Goal: Task Accomplishment & Management: Use online tool/utility

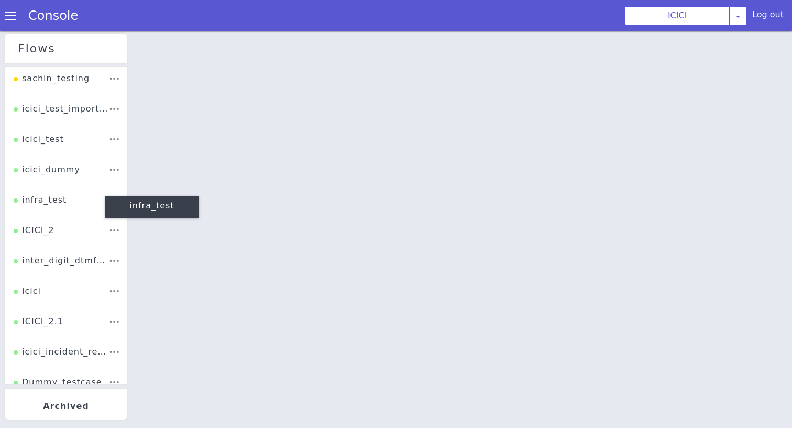
click at [37, 233] on div "ICICI_2" at bounding box center [34, 234] width 41 height 20
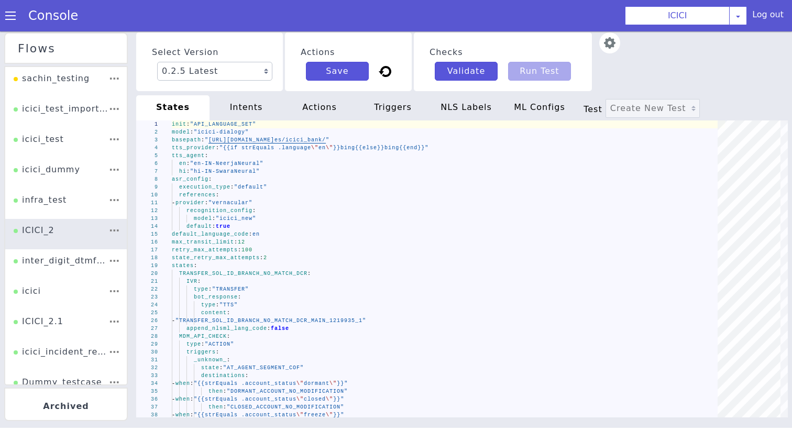
click at [602, 46] on img at bounding box center [609, 42] width 21 height 21
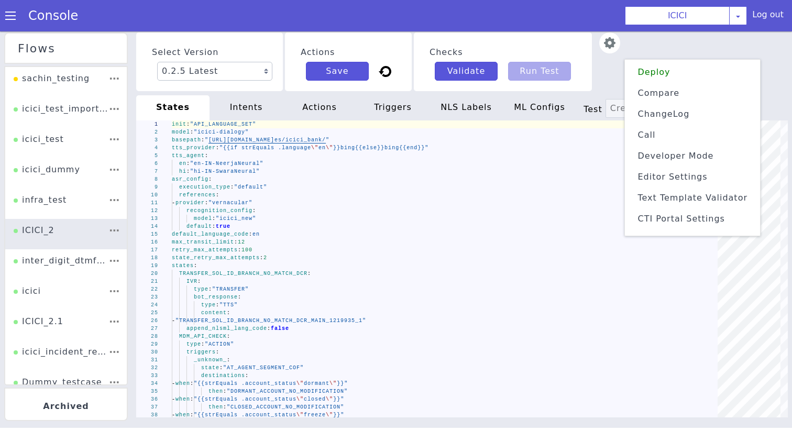
click at [667, 199] on span "Text Template Validator" at bounding box center [692, 198] width 110 height 10
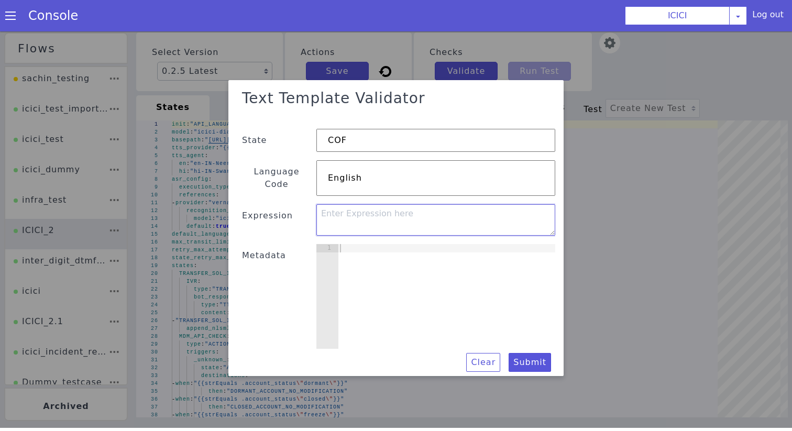
click at [389, 206] on textarea at bounding box center [435, 221] width 239 height 31
paste textarea "{{if (listContains .loan_application_status .under_process)}}under process{{els…"
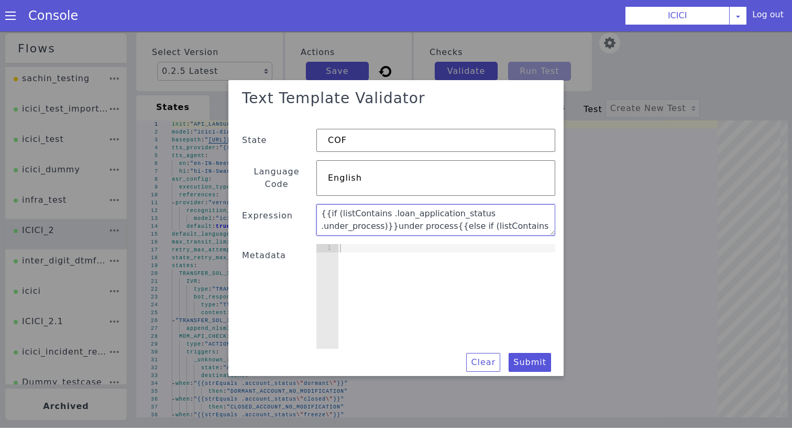
scroll to position [96, 0]
click at [477, 224] on textarea "{{if (listContains .loan_application_status .under_process)}}under process{{els…" at bounding box center [435, 221] width 239 height 31
type textarea "{{if (listContains .loan_application_status .under_process)}}under process{{els…"
click at [576, 131] on div at bounding box center [396, 230] width 792 height 400
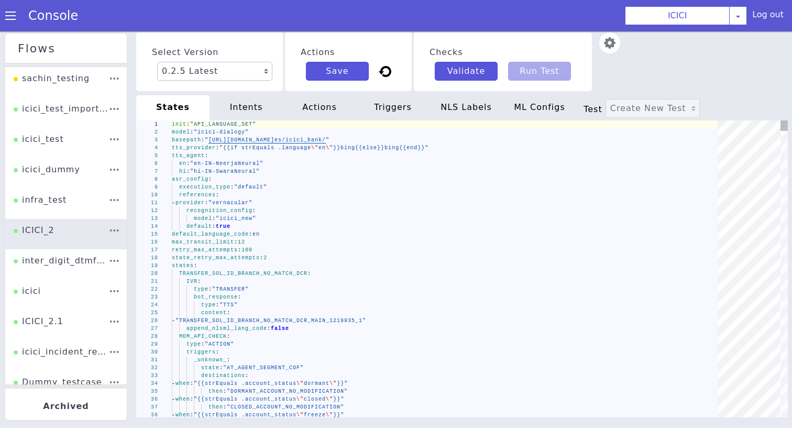
type textarea "- provider: "vernacular" recognition_config: model: "icici_new" default: true d…"
click at [317, 239] on div "max_transit_limit : 12" at bounding box center [448, 242] width 553 height 8
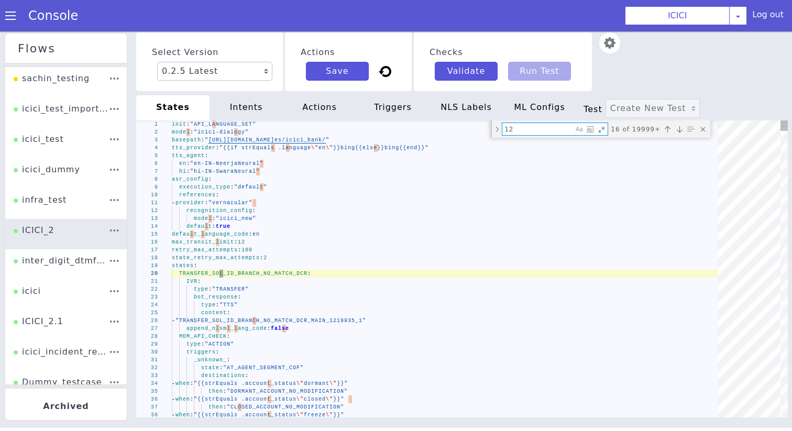
type textarea "l"
type textarea "then: "DUMMY_API_ADM" - when: "{{strEquals .account_status \"invalid\"}}" then:…"
type textarea "li"
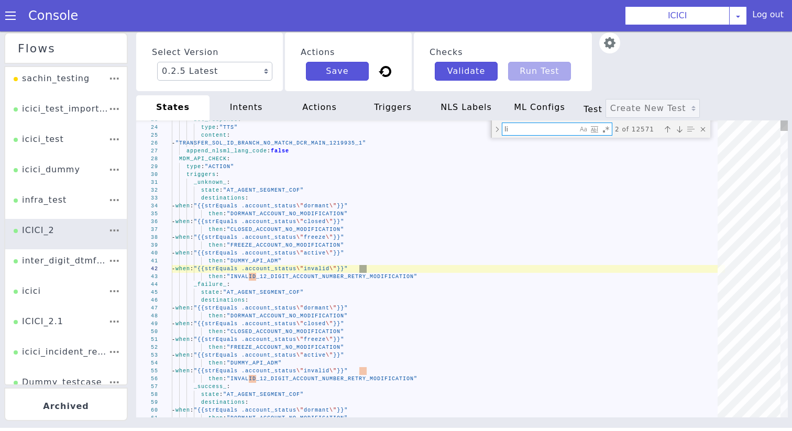
type textarea "emi_cancel_list_of_cancelled_serialnumber: "" append_nlsml_lang_code: false SEN…"
type textarea "list"
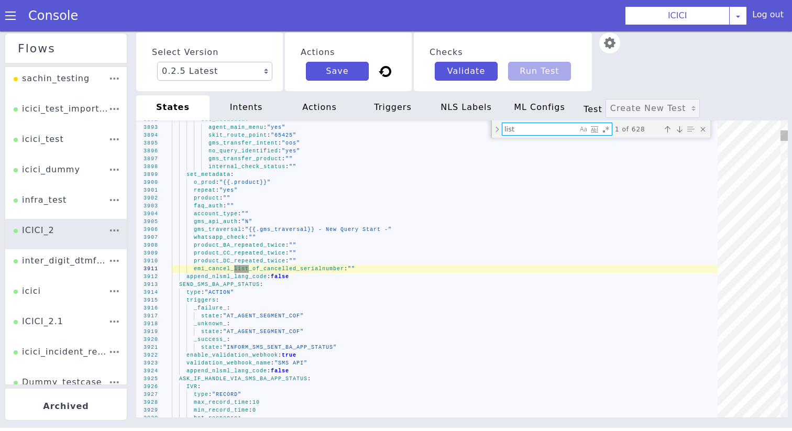
type textarea "_success_: state: "AT_AGENT_SEGMENT_COF" destinations: - when: "{{and (strEqual…"
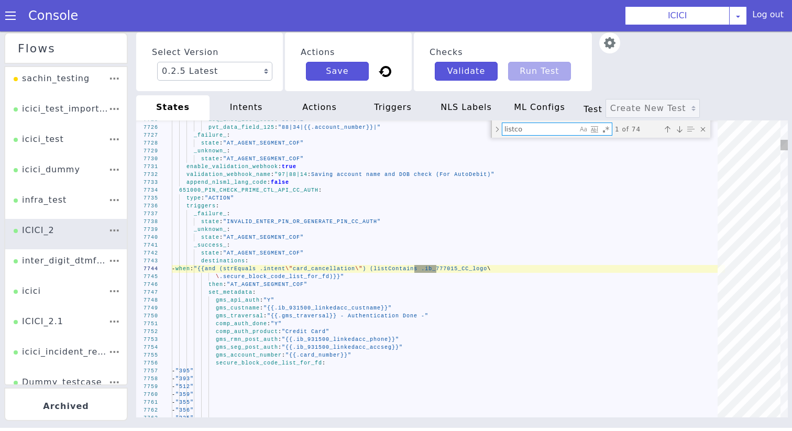
type textarea "listcon"
drag, startPoint x: 538, startPoint y: 128, endPoint x: 251, endPoint y: 128, distance: 287.0
click at [251, 128] on div "7725 7726 7727 7728 7729 7730 7731 7732 7733 7734 7735 7736 7737 7738 7739 7740…" at bounding box center [460, 270] width 659 height 315
type textarea "- provider: "vernacular" recognition_config: model: "icici_new" default: true d…"
type textarea "i"
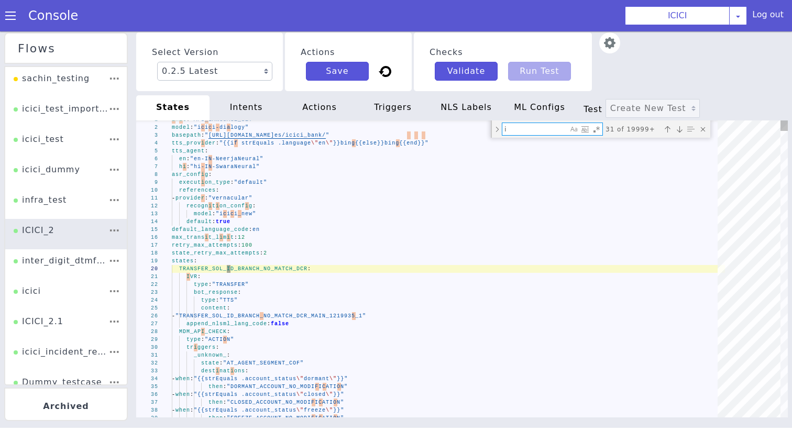
type textarea "_unknown_: state: "AT_AGENT_SEGMENT_COF" destinations: - when: "{{strEquals .ac…"
type textarea "if"
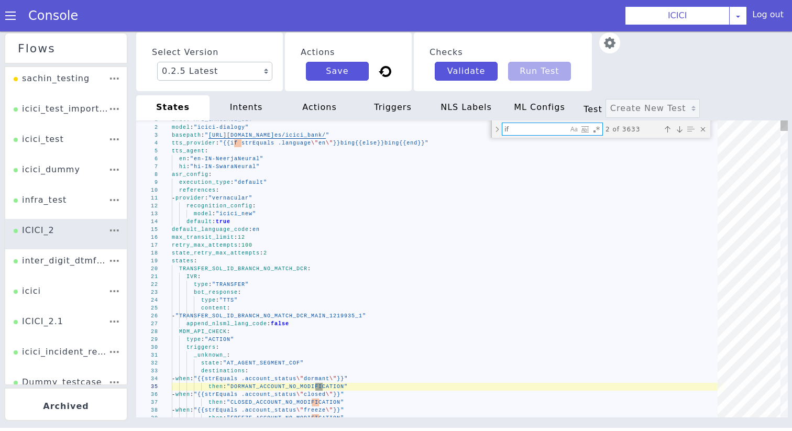
type textarea "set_metadata: internal_check_status: "" CC_retry: "{{if (strEquals .CC_retry \"…"
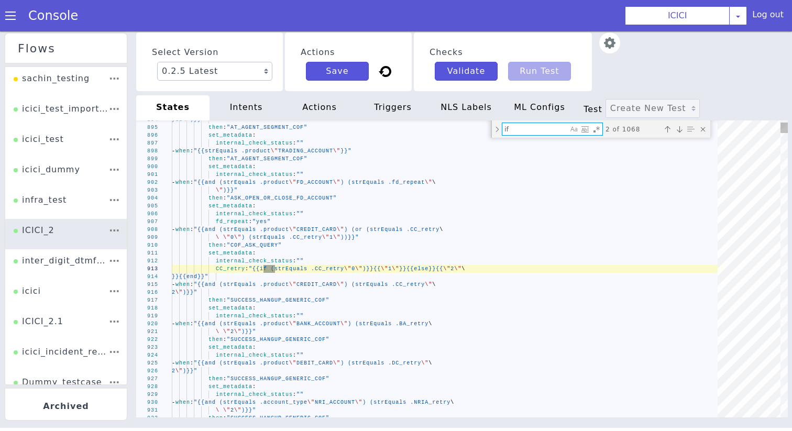
type textarea "if"
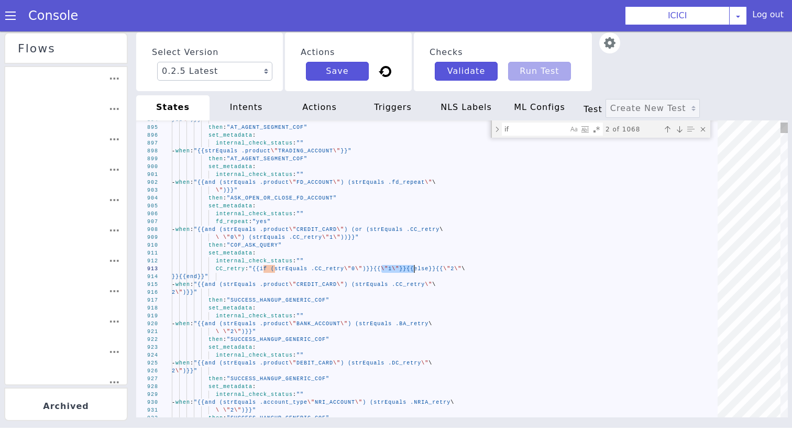
drag, startPoint x: 381, startPoint y: 270, endPoint x: 414, endPoint y: 272, distance: 33.0
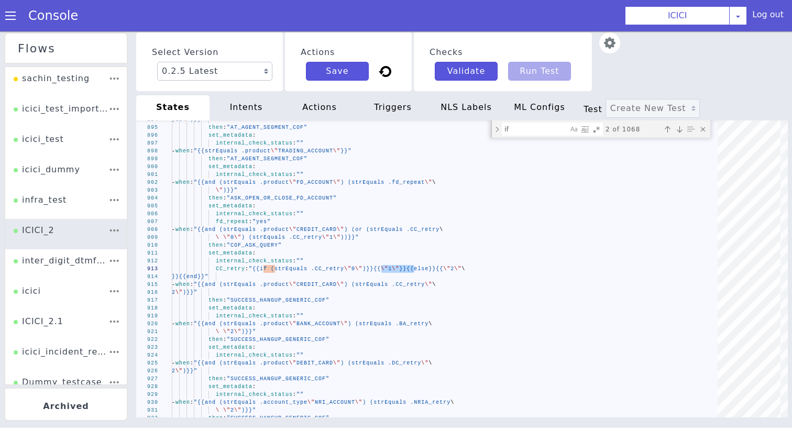
click at [610, 51] on img at bounding box center [609, 42] width 21 height 21
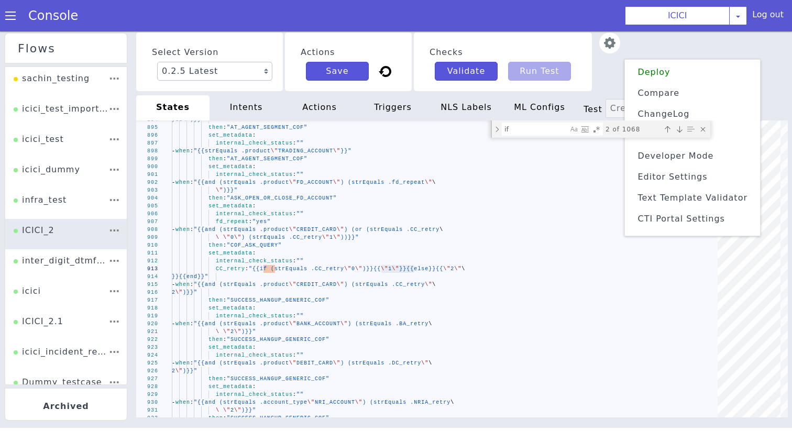
click at [675, 198] on span "Text Template Validator" at bounding box center [692, 198] width 110 height 10
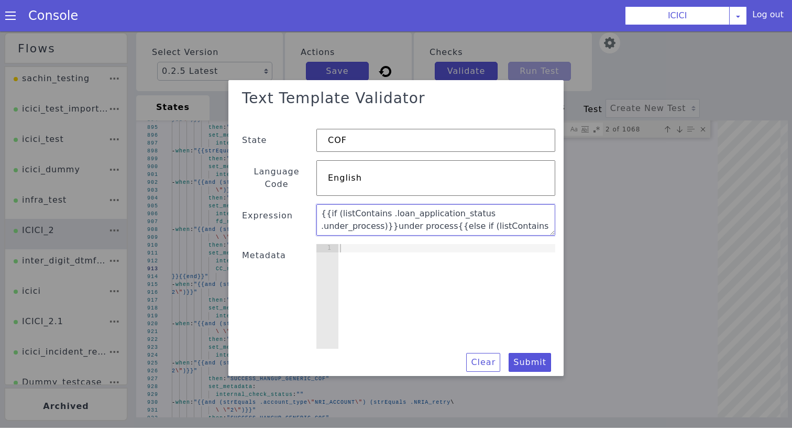
click at [408, 206] on textarea "{{if (listContains .loan_application_status .under_process)}}under process{{els…" at bounding box center [435, 221] width 239 height 31
paste textarea "{{"under_process"}}{{else if (listContains .loan_application_status .withdrawn …"
type textarea "{{if (listContains .loan_application_status .under_process)}}{{"under_process"}…"
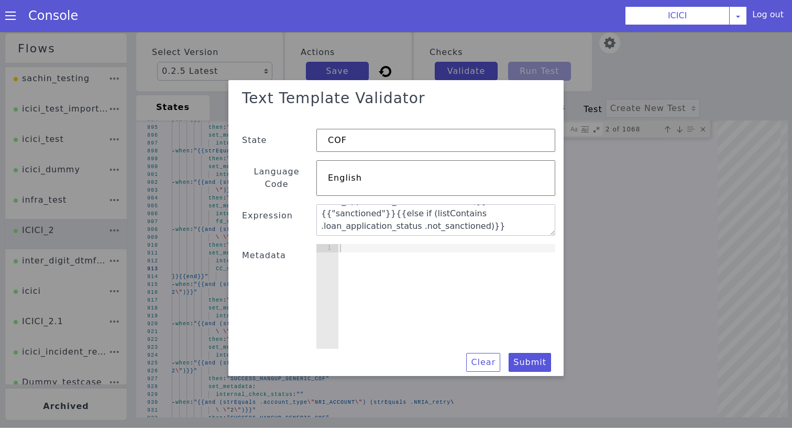
click at [361, 246] on div at bounding box center [446, 306] width 217 height 121
paste textarea "}"
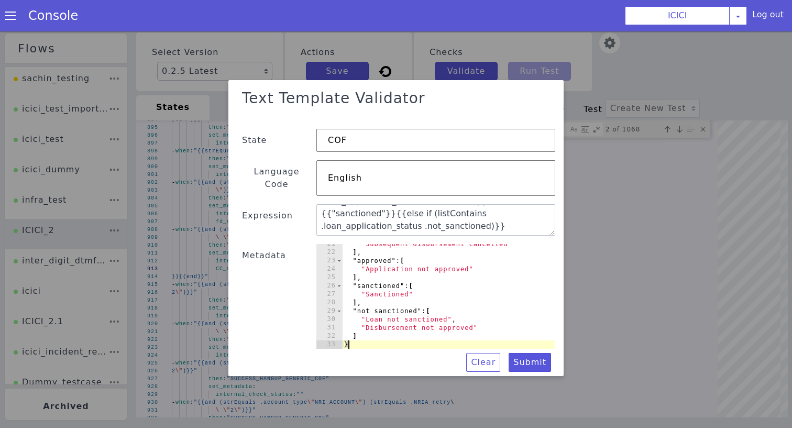
scroll to position [172, 0]
click at [523, 355] on button "Submit" at bounding box center [530, 364] width 42 height 19
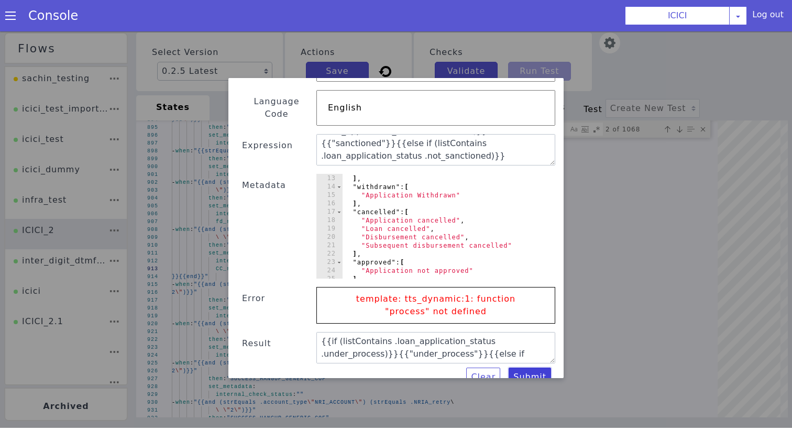
scroll to position [0, 0]
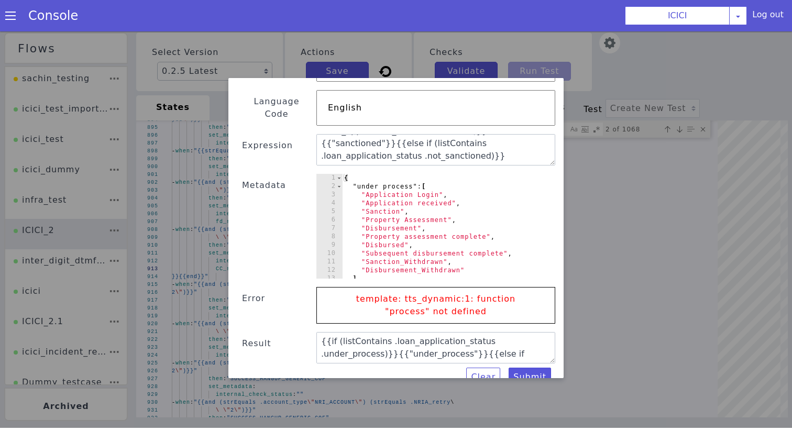
click at [384, 176] on div "{ "under process" : [ "Application Login" , "Application received" , "Sanction"…" at bounding box center [448, 236] width 213 height 121
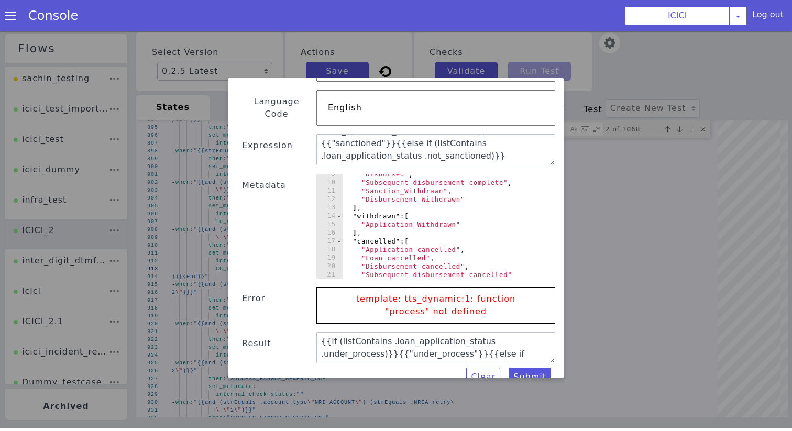
scroll to position [172, 0]
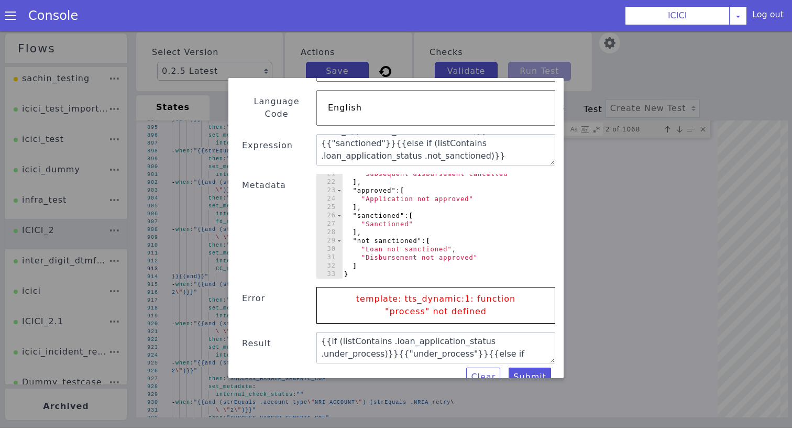
click at [374, 223] on div ""Subsequent disbursement cancelled" ] , "approved" : [ "Application not approve…" at bounding box center [448, 232] width 213 height 121
click at [375, 228] on div ""Subsequent disbursement cancelled" ] , "approved" : [ "Application not approve…" at bounding box center [448, 232] width 213 height 121
type textarea ""not_sanctioned": ["
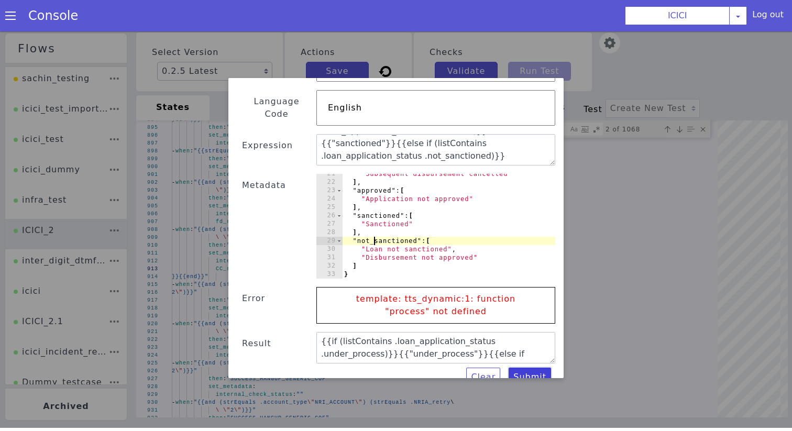
click at [545, 370] on button "Submit" at bounding box center [530, 379] width 42 height 19
click at [536, 370] on button "Submit" at bounding box center [530, 379] width 42 height 19
click at [516, 370] on button "Submit" at bounding box center [530, 379] width 42 height 19
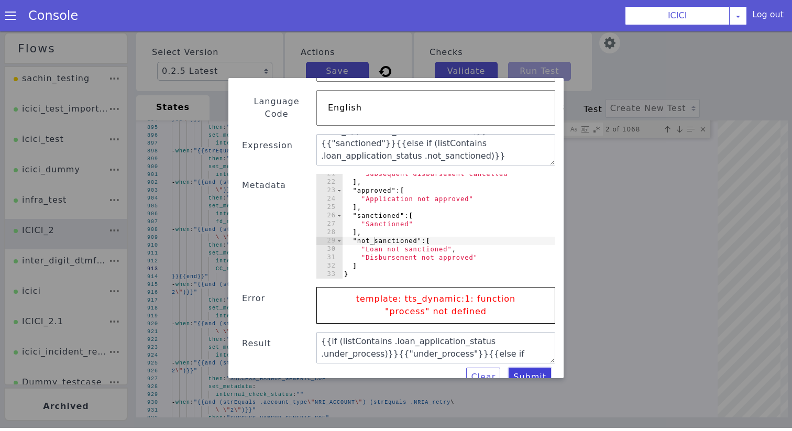
click at [516, 370] on button "Submit" at bounding box center [530, 379] width 42 height 19
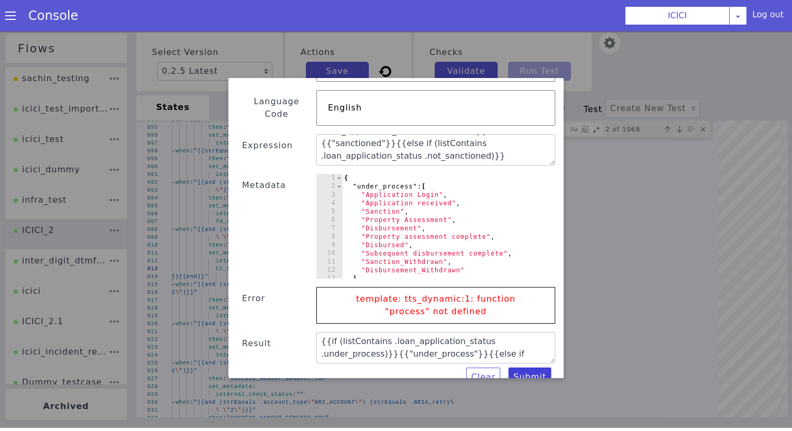
scroll to position [0, 0]
click at [358, 147] on textarea "{{if (listContains .loan_application_status .under_process)}}{{"under_process"}…" at bounding box center [435, 151] width 239 height 31
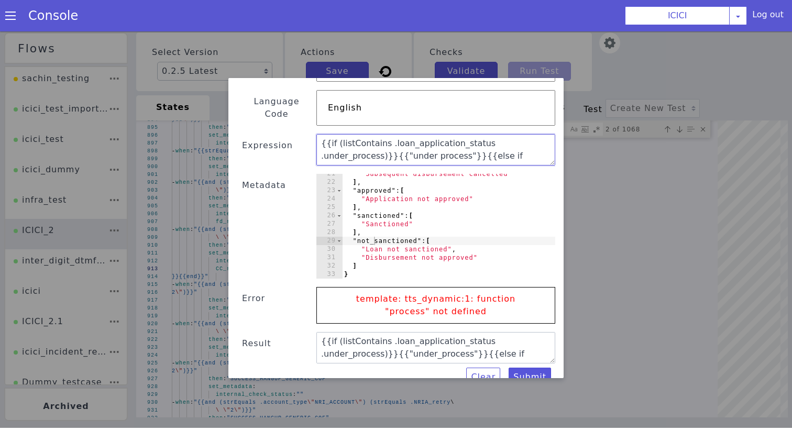
click at [419, 136] on textarea "{{if (listContains .loan_application_status .under_process)}}{{"under process"}…" at bounding box center [435, 151] width 239 height 31
type textarea "{{if (listContains .loan_application_status .under_process)}}{{"under process"}…"
type textarea "]"
click at [385, 252] on div ""Subsequent disbursement cancelled" ] , "approved" : [ "Application not approve…" at bounding box center [448, 233] width 216 height 127
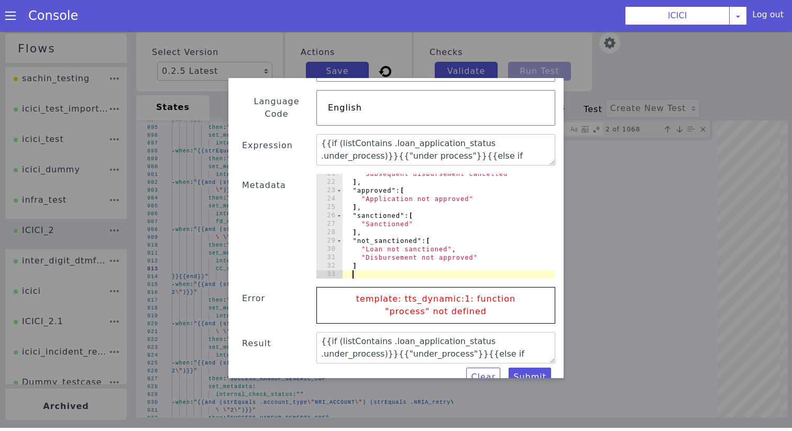
scroll to position [0, 0]
paste textarea "loan_application_status""
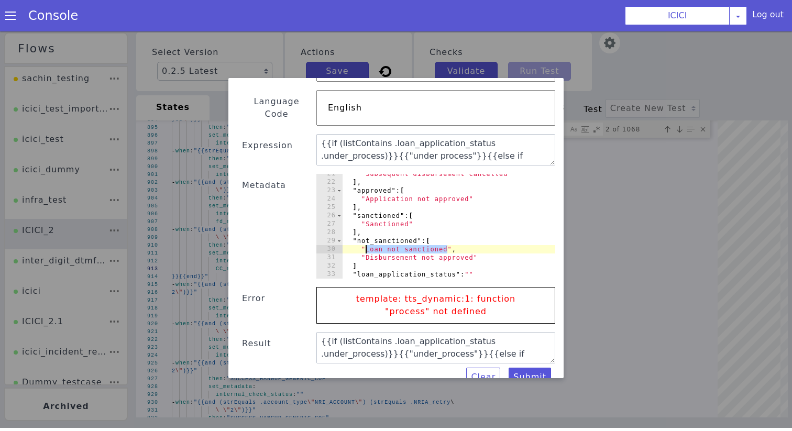
drag, startPoint x: 447, startPoint y: 237, endPoint x: 367, endPoint y: 237, distance: 80.1
click at [367, 237] on div ""Subsequent disbursement cancelled" ] , "approved" : [ "Application not approve…" at bounding box center [448, 232] width 213 height 121
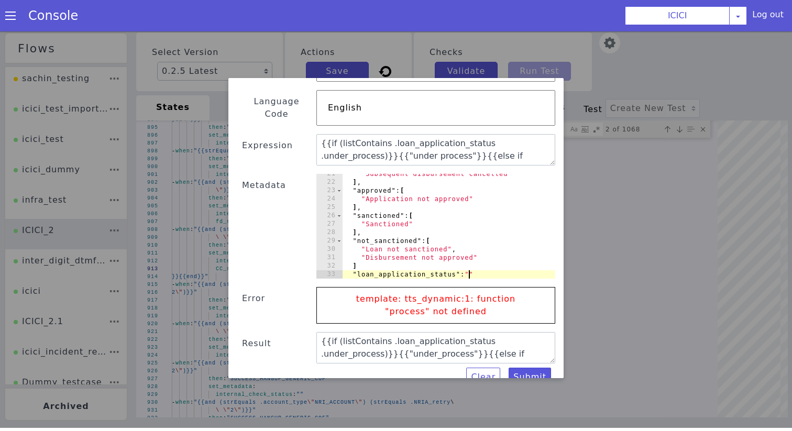
click at [469, 263] on div ""Subsequent disbursement cancelled" ] , "approved" : [ "Application not approve…" at bounding box center [448, 232] width 213 height 121
paste textarea "Loan not sanctioned"
type textarea ""loan_application_status":"Loan not sanctioned""
click at [525, 370] on button "Submit" at bounding box center [530, 379] width 42 height 19
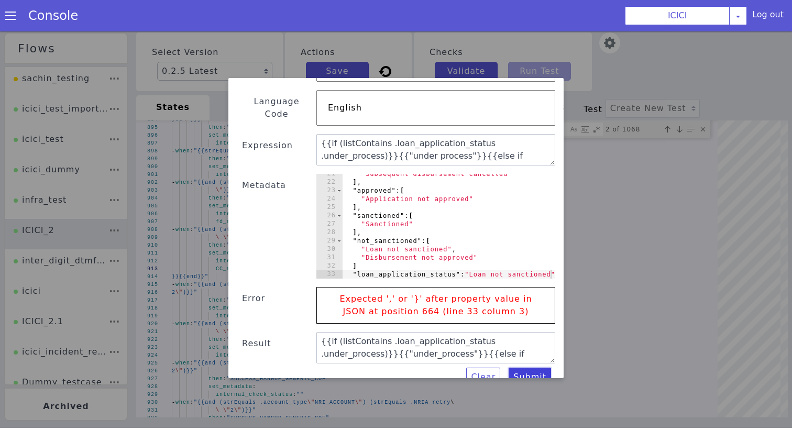
scroll to position [180, 0]
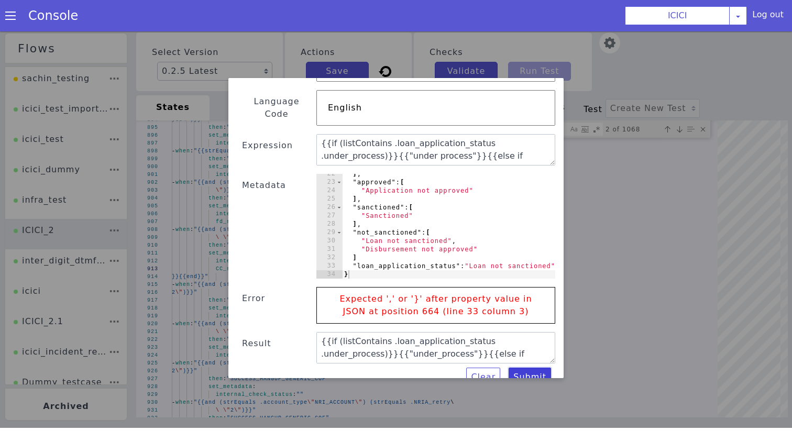
click at [507, 270] on div at bounding box center [449, 275] width 215 height 10
click at [343, 270] on div at bounding box center [449, 275] width 215 height 10
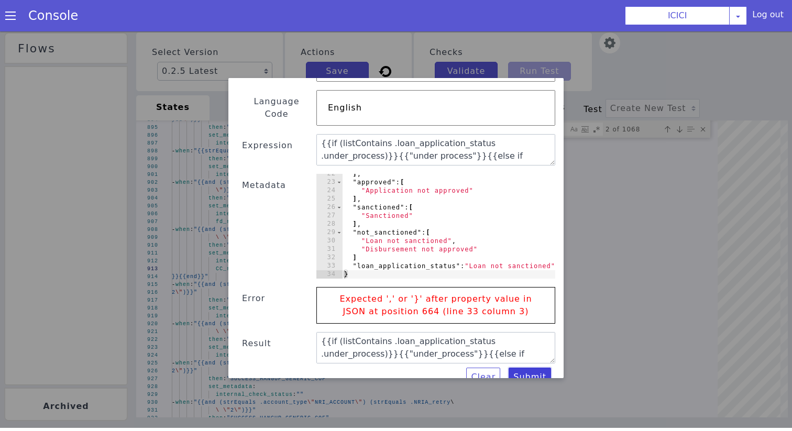
scroll to position [0, 2]
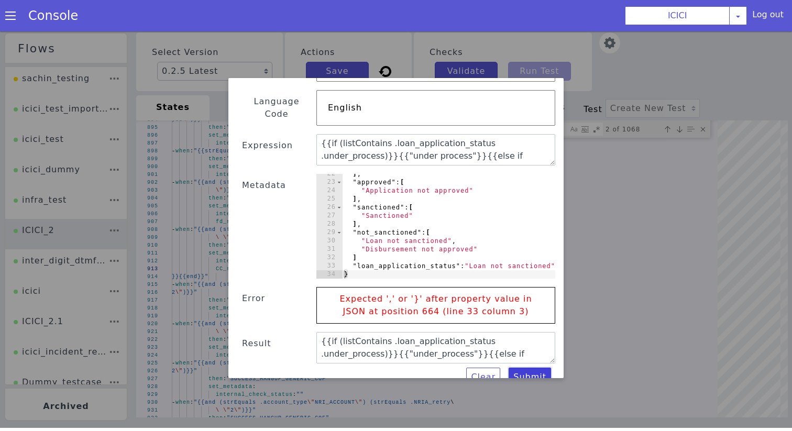
click at [553, 252] on div at bounding box center [550, 138] width 10 height 285
click at [453, 249] on div "] , "approved" : [ "Application not approved" ] , "sanctioned" : [ "Sanctioned"…" at bounding box center [447, 232] width 215 height 121
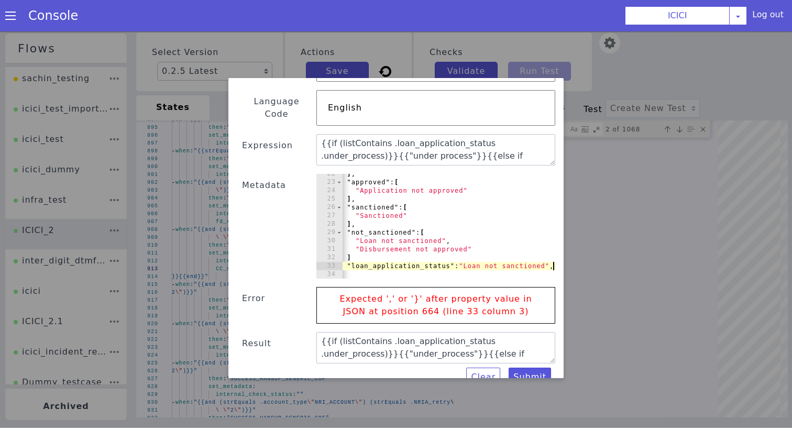
scroll to position [0, 6]
click at [522, 370] on button "Submit" at bounding box center [530, 379] width 42 height 19
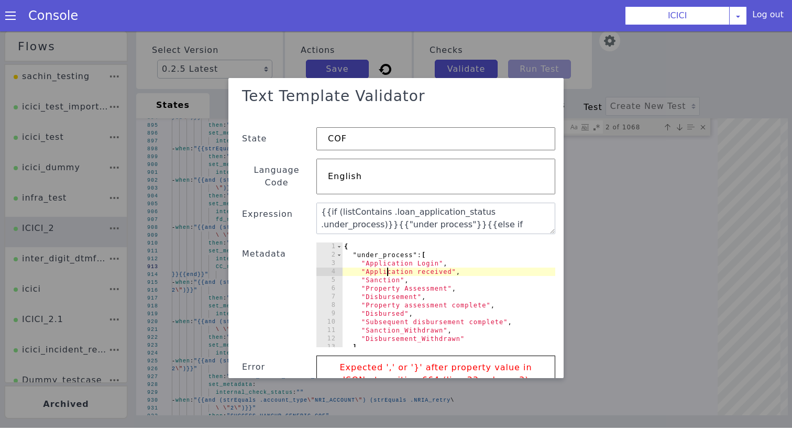
scroll to position [0, 8]
click at [385, 260] on div "{ "under_process" : [ "Application Login" , "Application received" , "Sanction"…" at bounding box center [451, 302] width 219 height 121
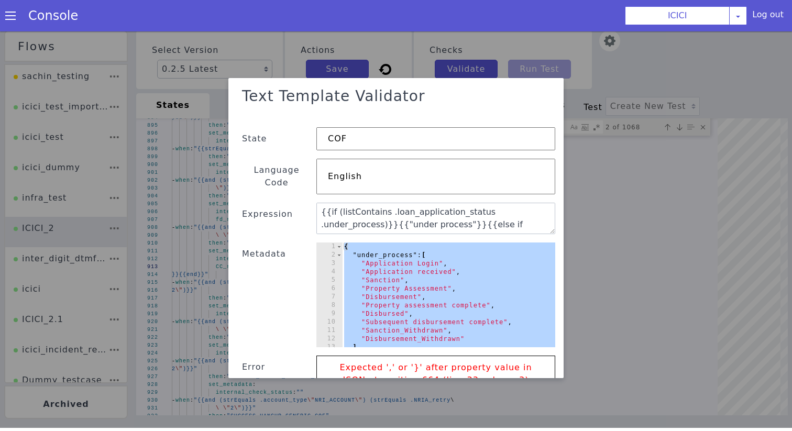
click at [385, 260] on div "{ "under_process" : [ "Application Login" , "Application received" , "Sanction"…" at bounding box center [451, 302] width 219 height 121
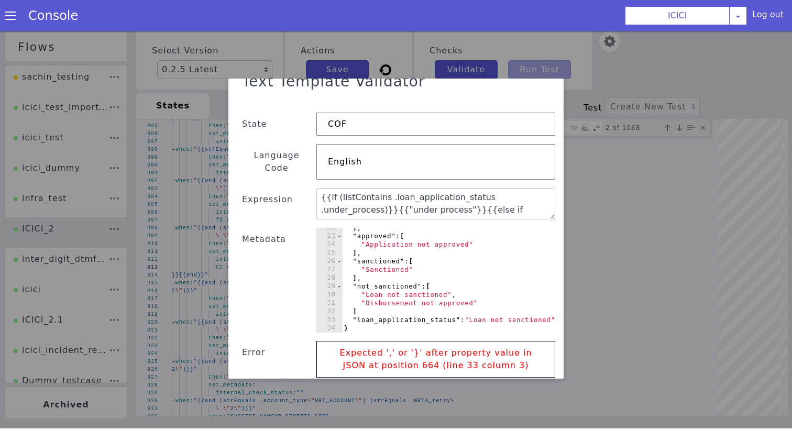
scroll to position [25, 0]
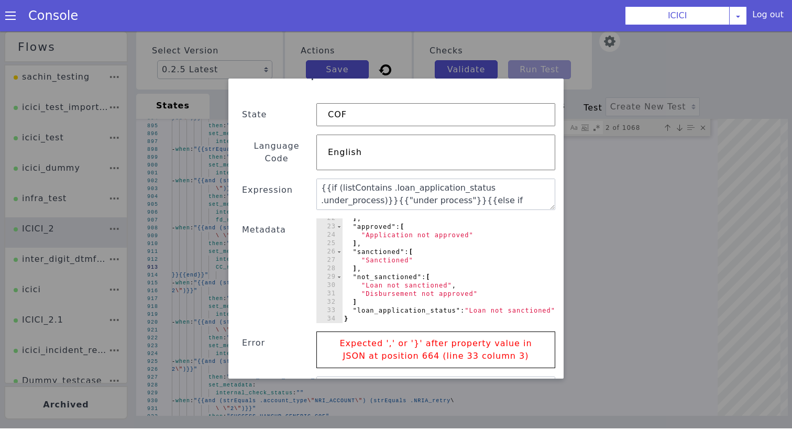
click at [367, 290] on div "] , "approved" : [ "Application not approved" ] , "sanctioned" : [ "Sanctioned"…" at bounding box center [451, 274] width 219 height 121
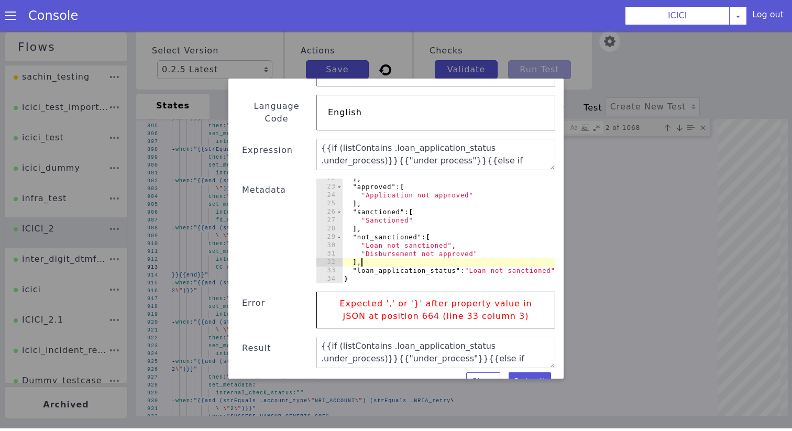
scroll to position [69, 0]
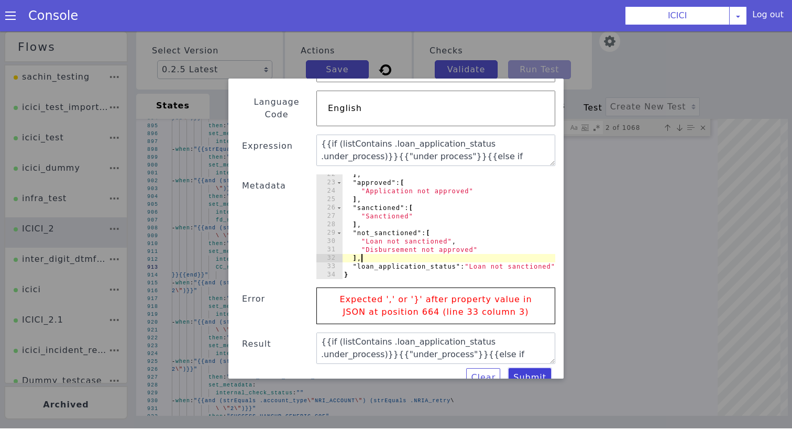
click at [527, 368] on button "Submit" at bounding box center [530, 377] width 42 height 19
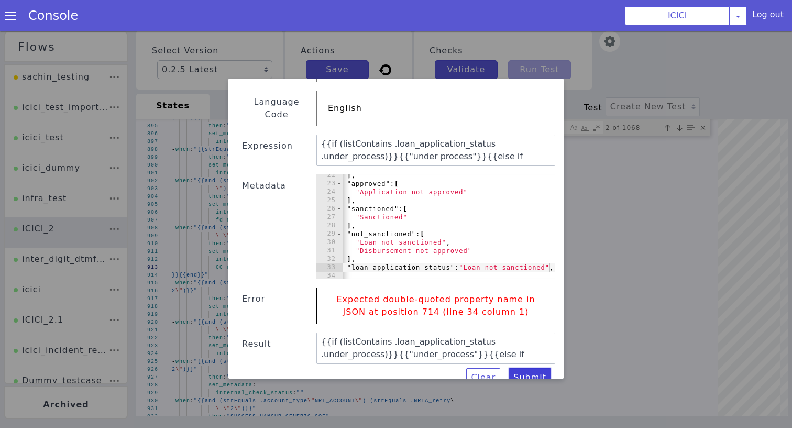
click at [548, 254] on div at bounding box center [550, 137] width 10 height 285
click at [539, 255] on div "] , "approved" : [ "Application not approved" ] , "sanctioned" : [ "Sanctioned"…" at bounding box center [445, 231] width 219 height 121
type textarea ""loan_application_status":"Loan not sanctioned""
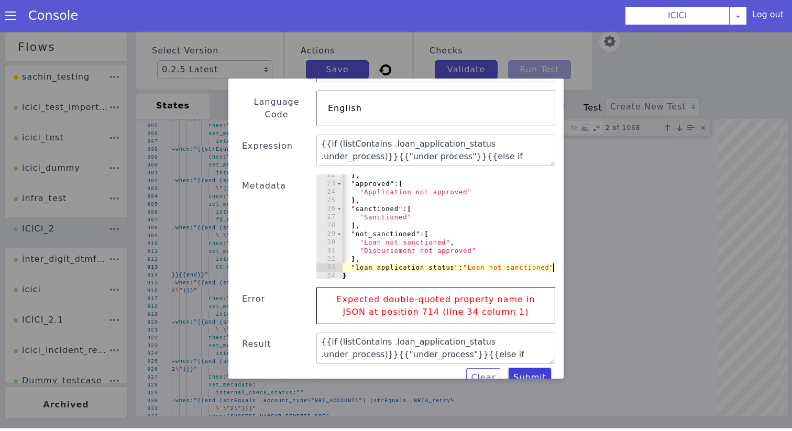
click at [522, 368] on button "Submit" at bounding box center [530, 377] width 42 height 19
type textarea "{{if (listContains .loan_application_status .under_process)}}{{"under process"}…"
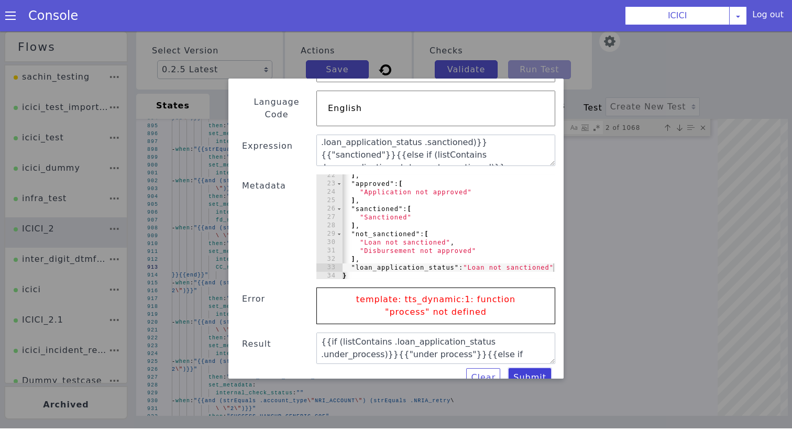
scroll to position [101, 0]
click at [349, 147] on textarea "{{if (listContains .loan_application_status .under_process)}}{{"under process"}…" at bounding box center [435, 150] width 239 height 31
type textarea "{{if (listContains .loan_application_status .under_process)}}{{"under process"}…"
click at [521, 375] on button "Submit" at bounding box center [520, 385] width 43 height 21
type textarea "{{if (listContains .loan_application_status .under_process)}}{{"under process"}…"
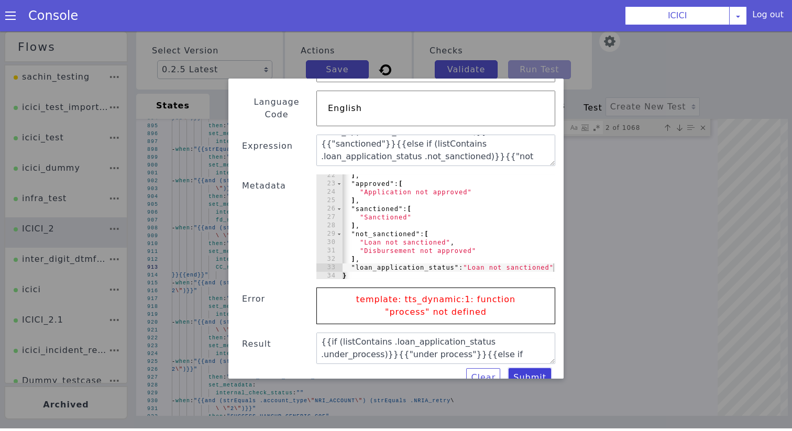
click at [521, 372] on button "Submit" at bounding box center [530, 377] width 42 height 19
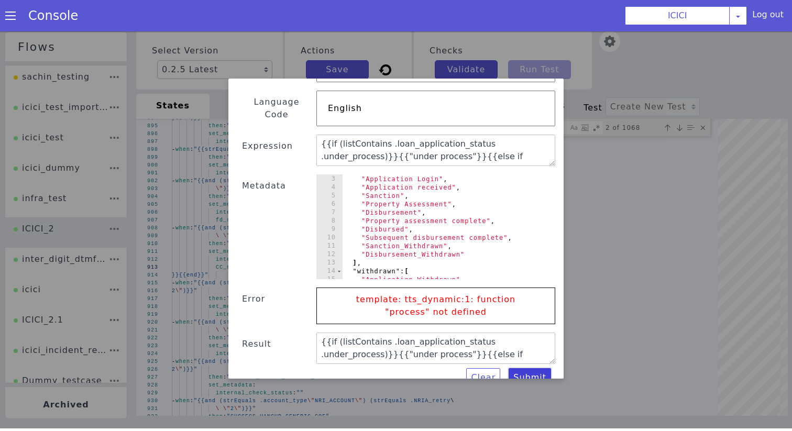
scroll to position [180, 0]
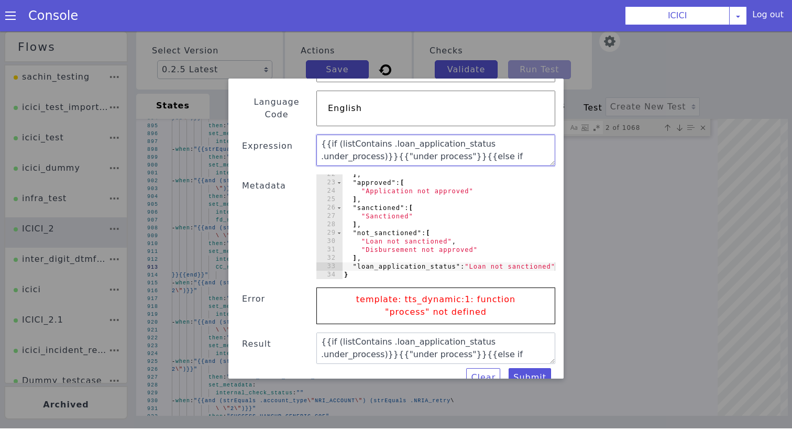
click at [437, 135] on textarea "{{if (listContains .loan_application_status .under_process)}}{{"under process"}…" at bounding box center [435, 150] width 239 height 31
click at [410, 174] on div "] , "approved" : [ "Application not approved" ] , "sanctioned" : [ "Sanctioned"…" at bounding box center [449, 230] width 215 height 121
type textarea ""loan_application_status":"Loan not sanctioned" }"
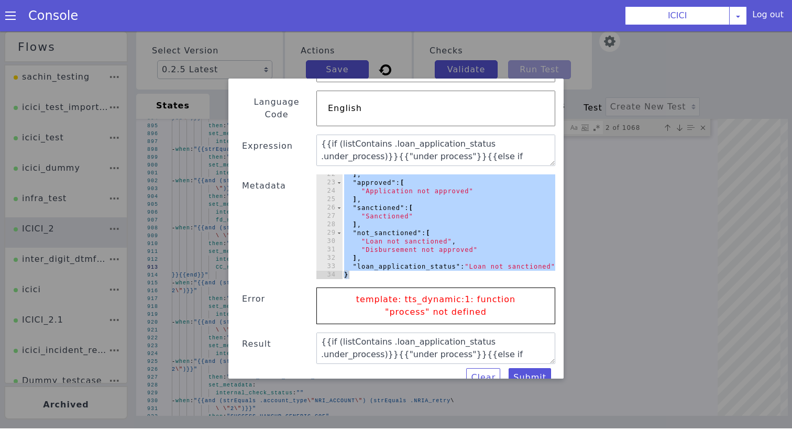
click at [390, 298] on p "template: tts_dynamic:1: function "process" not defined" at bounding box center [435, 306] width 217 height 36
drag, startPoint x: 458, startPoint y: 299, endPoint x: 335, endPoint y: 279, distance: 124.6
click at [335, 288] on p "template: tts_dynamic:1: function "process" not defined" at bounding box center [435, 306] width 217 height 36
copy p "template: tts_dynamic:1: function "process" not defined"
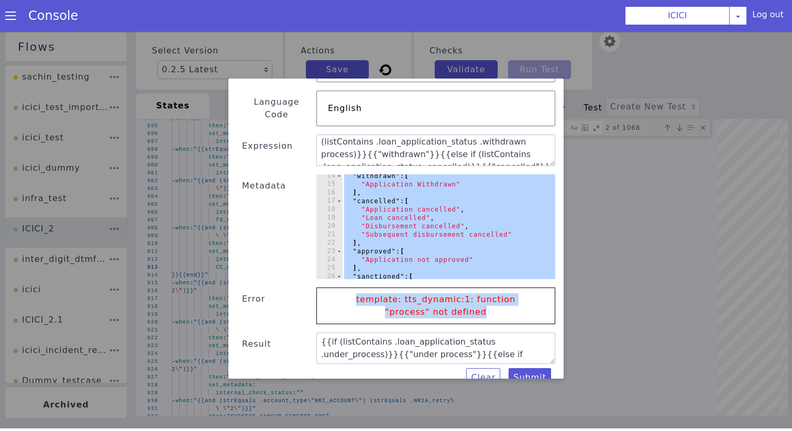
scroll to position [18, 0]
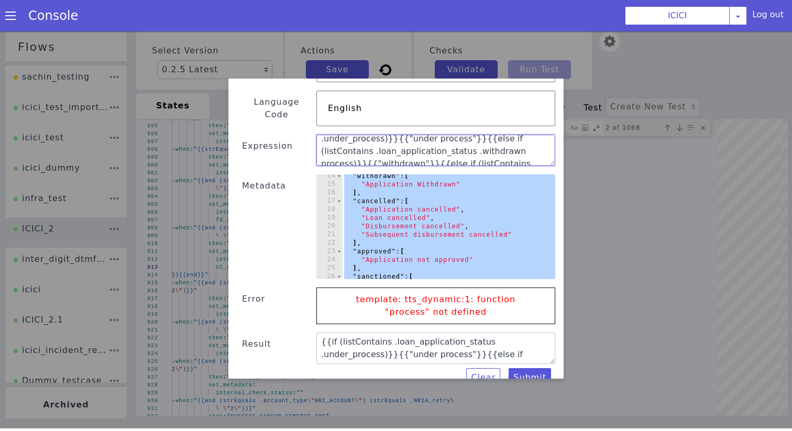
click at [461, 140] on textarea "{{if (listContains .loan_application_status .under_process)}}{{"under process"}…" at bounding box center [435, 150] width 239 height 31
type textarea "{{if (listContains .loan_application_status .under_process)}}{{"under process"}…"
click at [523, 368] on button "Submit" at bounding box center [530, 377] width 42 height 19
type textarea "not sanctioned"
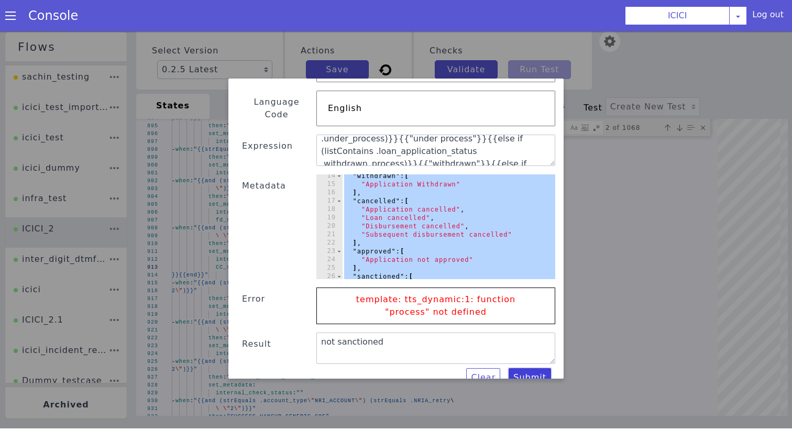
scroll to position [24, 0]
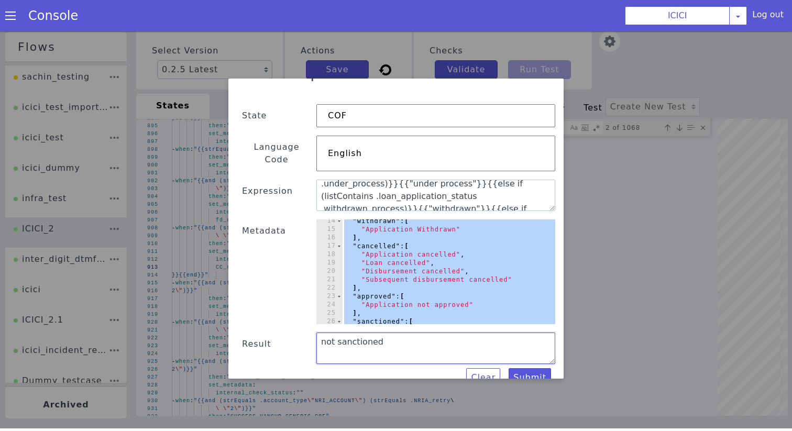
click at [428, 333] on textarea "not sanctioned" at bounding box center [435, 348] width 239 height 31
click at [435, 180] on textarea "{{if (listContains .loan_application_status .under_process)}}{{"under process"}…" at bounding box center [435, 195] width 239 height 31
click at [411, 264] on div ""withdrawn" : [ "Application Withdrawn" ] , "cancelled" : [ "Application cancel…" at bounding box center [449, 277] width 215 height 121
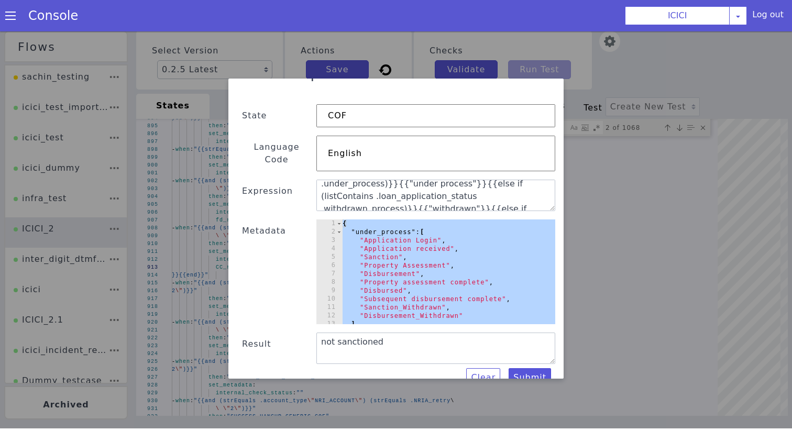
scroll to position [0, 0]
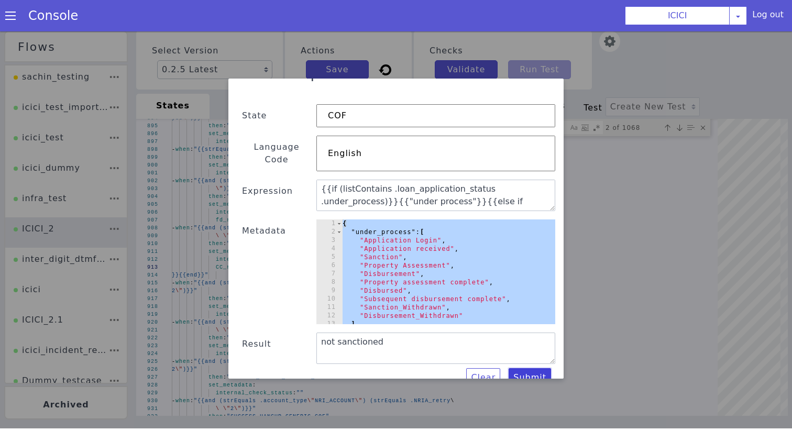
click at [537, 368] on button "Submit" at bounding box center [530, 377] width 42 height 19
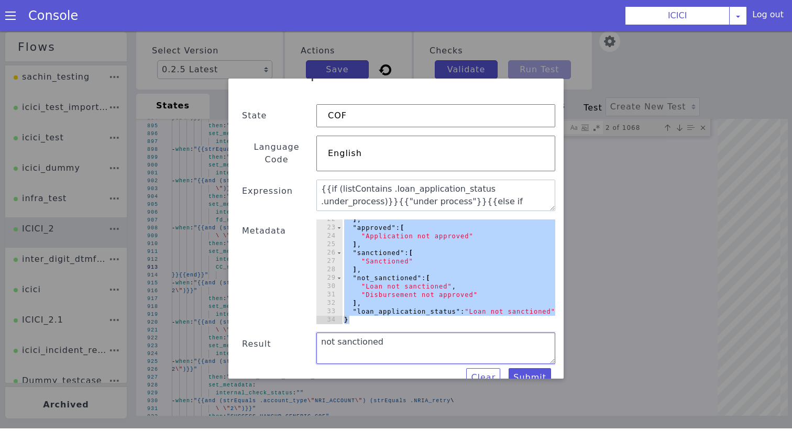
click at [349, 333] on textarea "not sanctioned" at bounding box center [435, 348] width 239 height 31
click at [383, 333] on textarea "not sanctioned" at bounding box center [435, 348] width 239 height 31
click at [395, 265] on div "] , "approved" : [ "Application not approved" ] , "sanctioned" : [ "Sanctioned"…" at bounding box center [448, 277] width 218 height 127
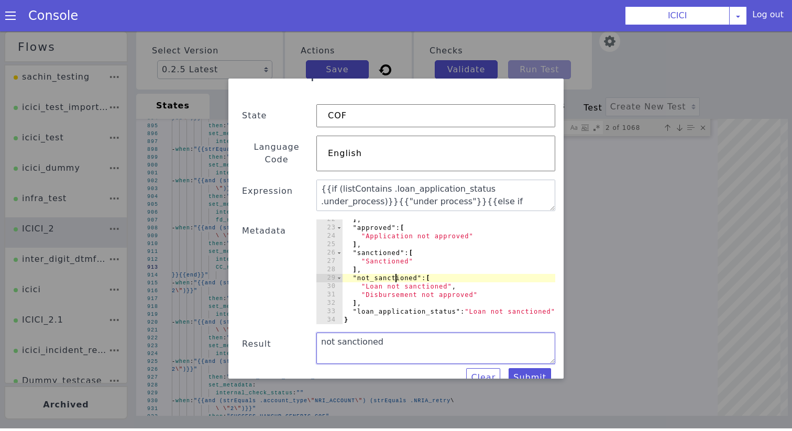
click at [526, 337] on textarea "not sanctioned" at bounding box center [428, 350] width 240 height 46
click at [526, 368] on button "Submit" at bounding box center [530, 377] width 42 height 19
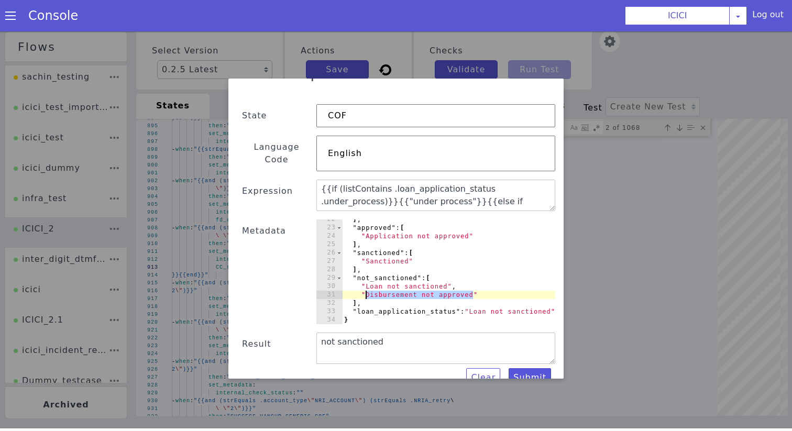
drag, startPoint x: 472, startPoint y: 282, endPoint x: 366, endPoint y: 285, distance: 106.4
click at [366, 285] on div "] , "approved" : [ "Application not approved" ] , "sanctioned" : [ "Sanctioned"…" at bounding box center [449, 275] width 215 height 121
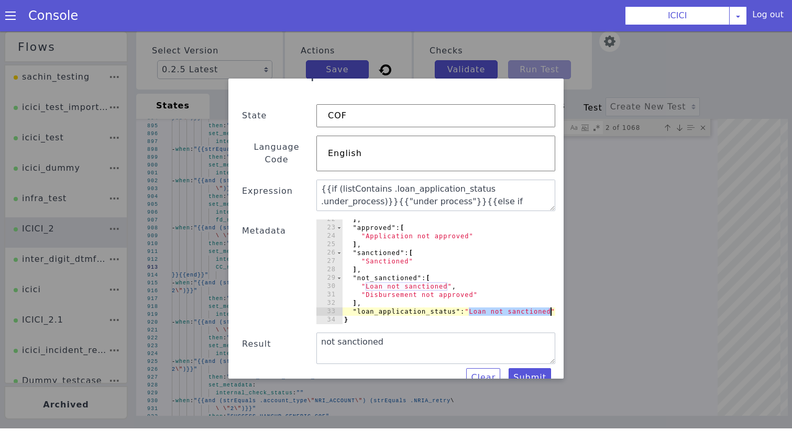
drag, startPoint x: 470, startPoint y: 300, endPoint x: 551, endPoint y: 301, distance: 81.2
click at [551, 301] on div ""Disbursement not approved" 22 23 24 25 26 27 28 29 30 31 32 33 34 ] , "approve…" at bounding box center [433, 274] width 245 height 119
paste textarea "Disbursement not approv"
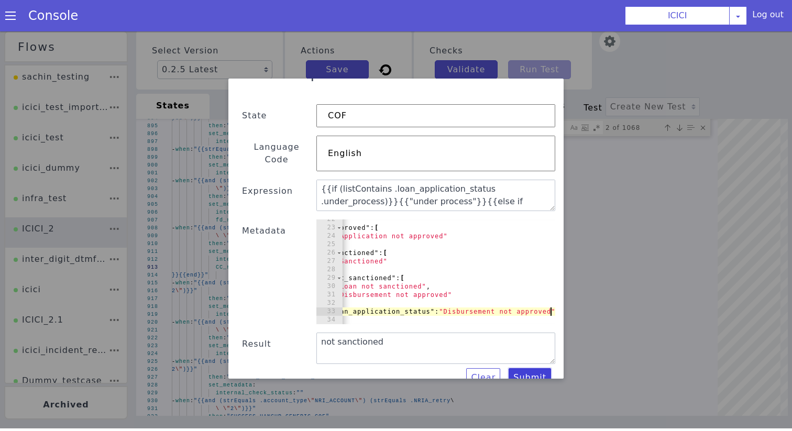
click at [532, 371] on button "Submit" at bounding box center [530, 377] width 42 height 19
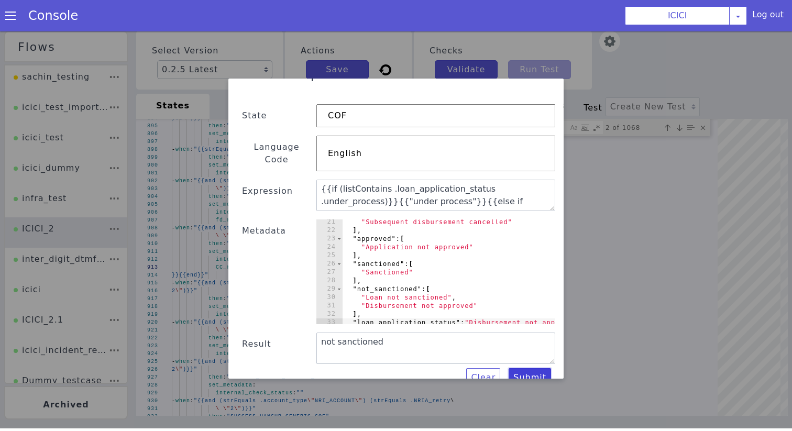
scroll to position [0, 0]
type textarea ""Application not approved""
drag, startPoint x: 469, startPoint y: 233, endPoint x: 365, endPoint y: 233, distance: 103.7
click at [365, 233] on div ""Subsequent disbursement cancelled" ] , "approved" : [ "Application not approve…" at bounding box center [462, 278] width 240 height 121
click at [396, 340] on textarea "not sanctioned" at bounding box center [435, 348] width 239 height 31
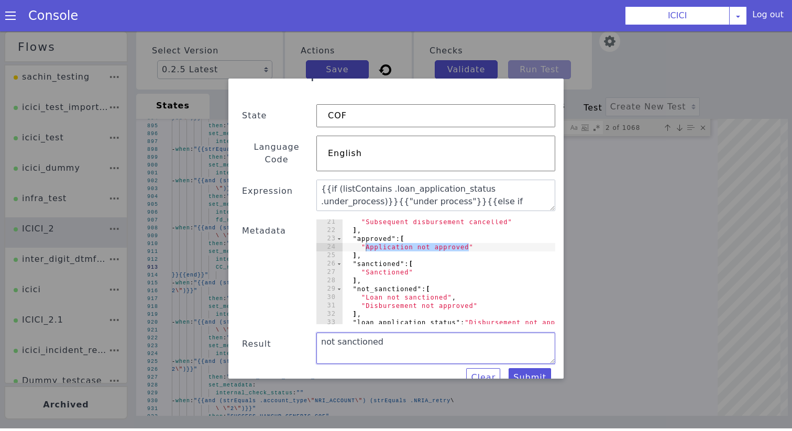
paste textarea
type textarea "not sanctioned"
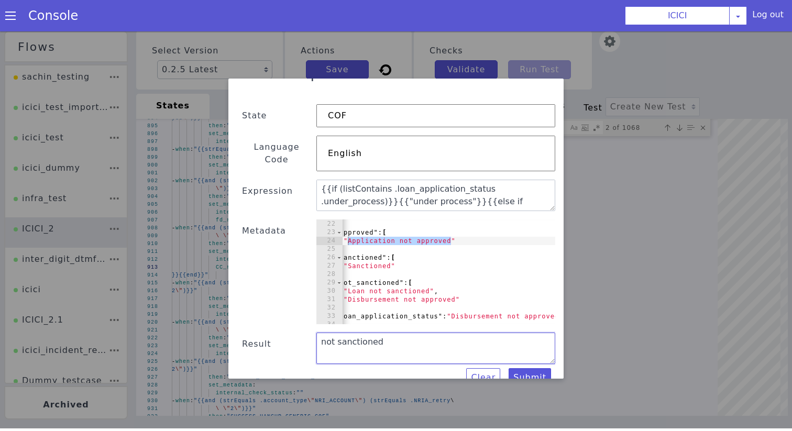
scroll to position [180, 0]
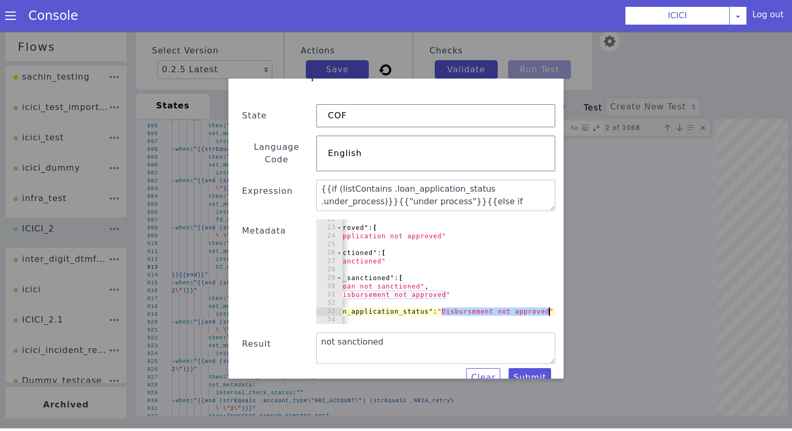
drag, startPoint x: 440, startPoint y: 299, endPoint x: 549, endPoint y: 299, distance: 108.4
click at [549, 299] on div ""loan_application_status":"Disbursement not approved" 22 23 24 25 26 27 28 29 3…" at bounding box center [435, 271] width 239 height 105
paste textarea "Application"
type textarea ""loan_application_status":"Application not approved""
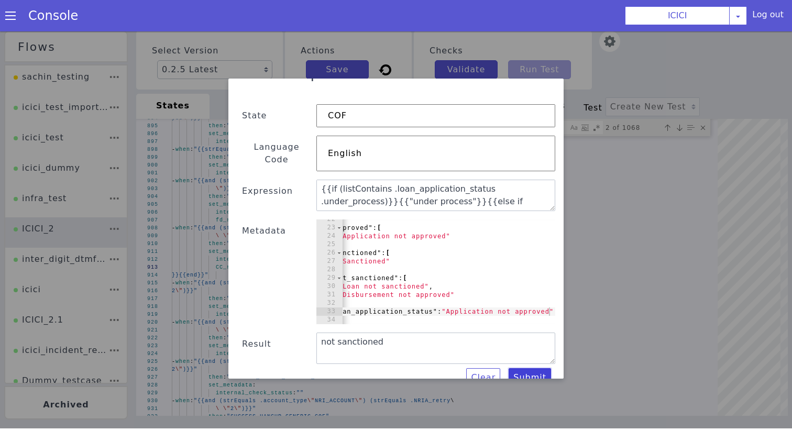
click at [530, 368] on button "Submit" at bounding box center [530, 377] width 42 height 19
type textarea "approved"
